Goal: Transaction & Acquisition: Purchase product/service

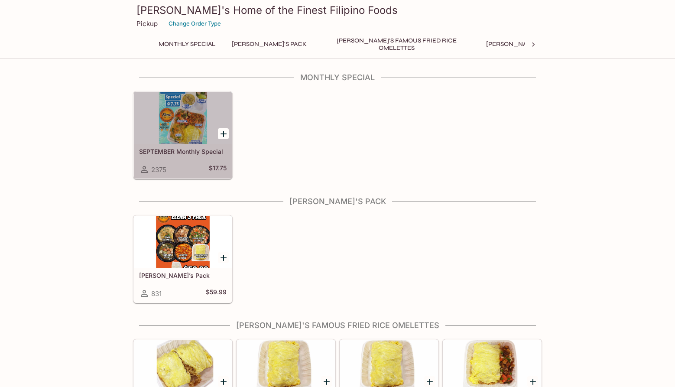
click at [169, 116] on div at bounding box center [183, 118] width 98 height 52
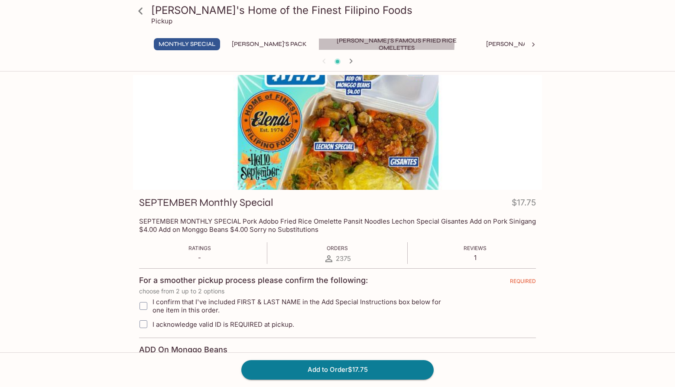
click at [327, 43] on button "[PERSON_NAME]'s Famous Fried Rice Omelettes" at bounding box center [396, 44] width 156 height 12
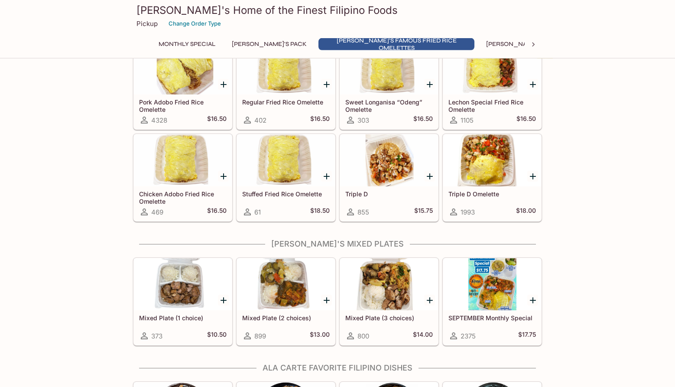
scroll to position [442, 0]
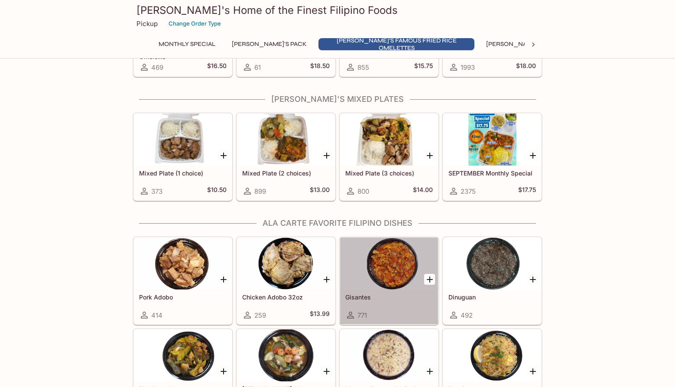
click at [404, 260] on div at bounding box center [389, 263] width 98 height 52
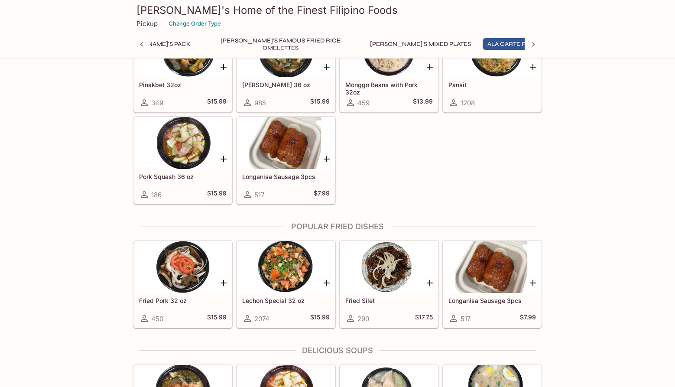
scroll to position [816, 0]
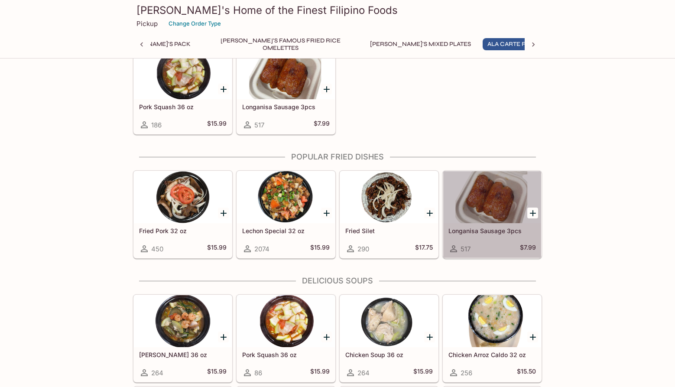
click at [488, 185] on div at bounding box center [492, 197] width 98 height 52
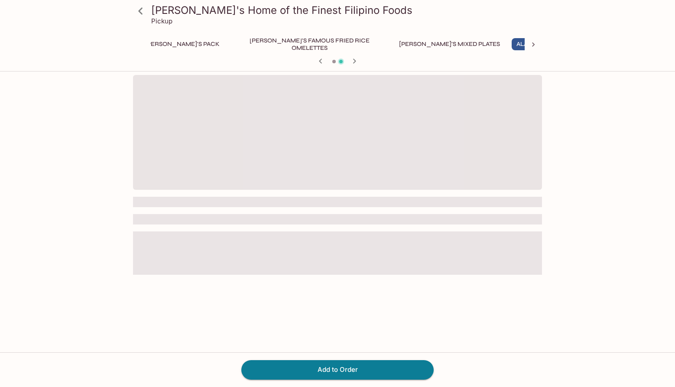
scroll to position [0, 116]
